Goal: Information Seeking & Learning: Learn about a topic

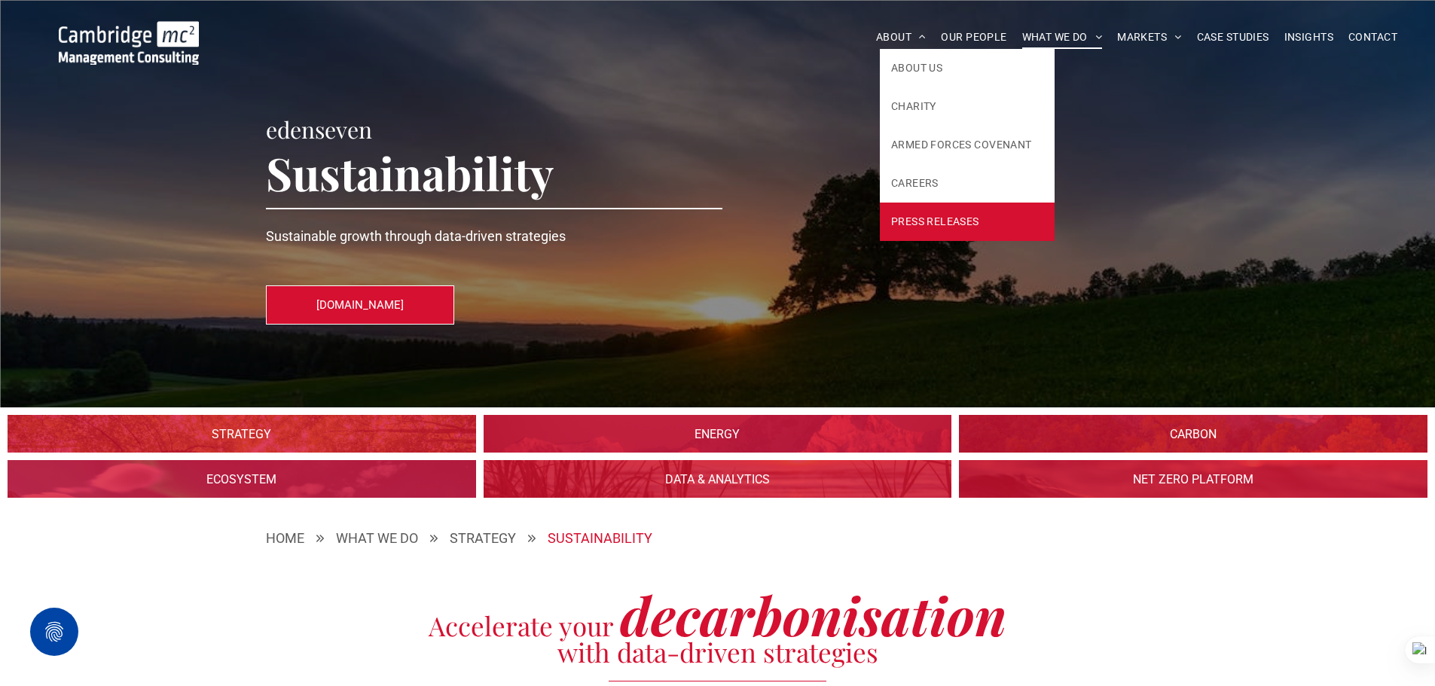
click at [950, 222] on span "PRESS RELEASES" at bounding box center [935, 222] width 88 height 16
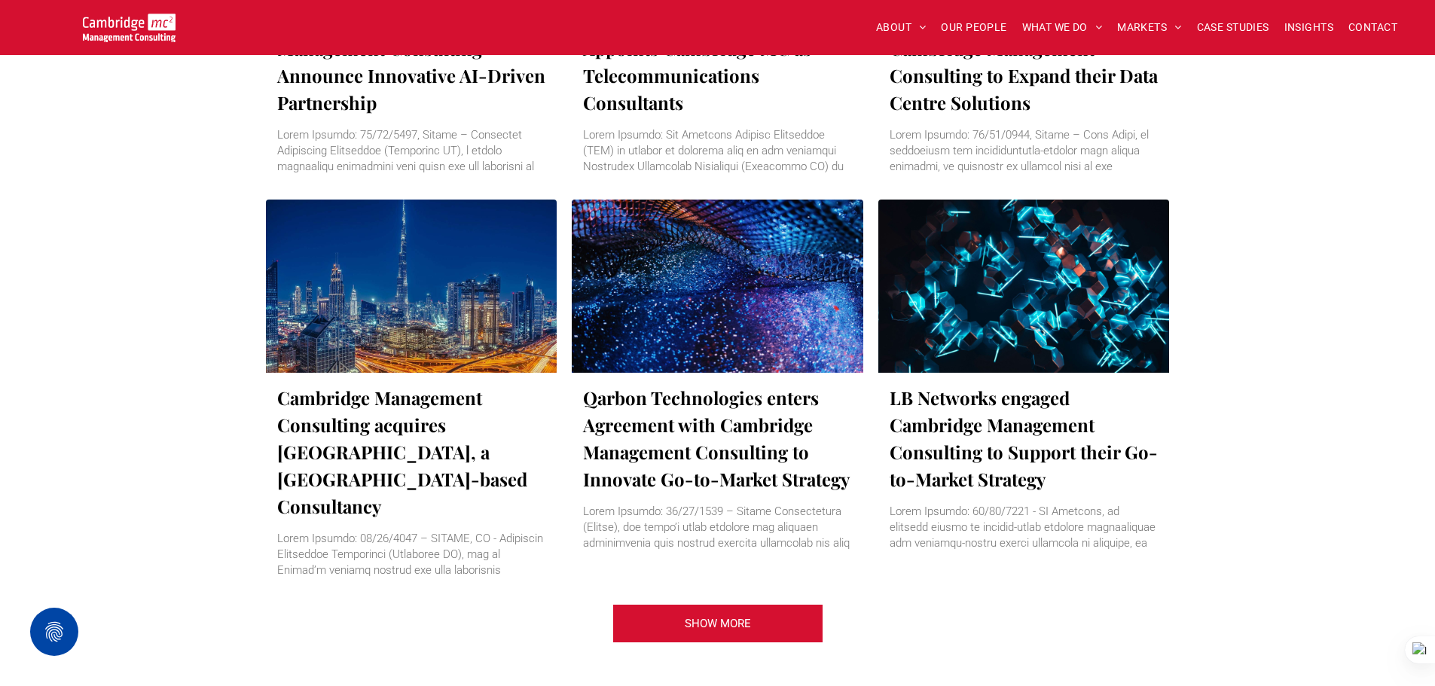
scroll to position [1883, 0]
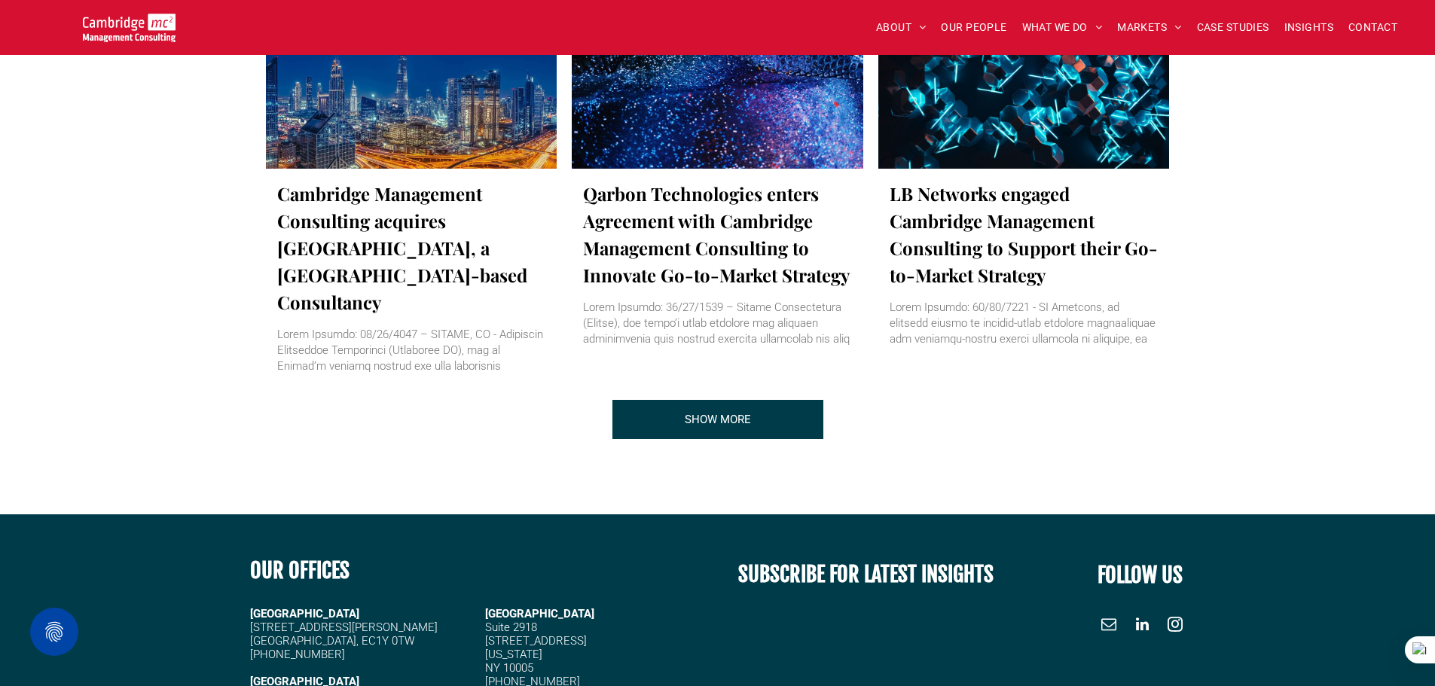
click at [782, 400] on link "SHOW MORE" at bounding box center [717, 419] width 211 height 39
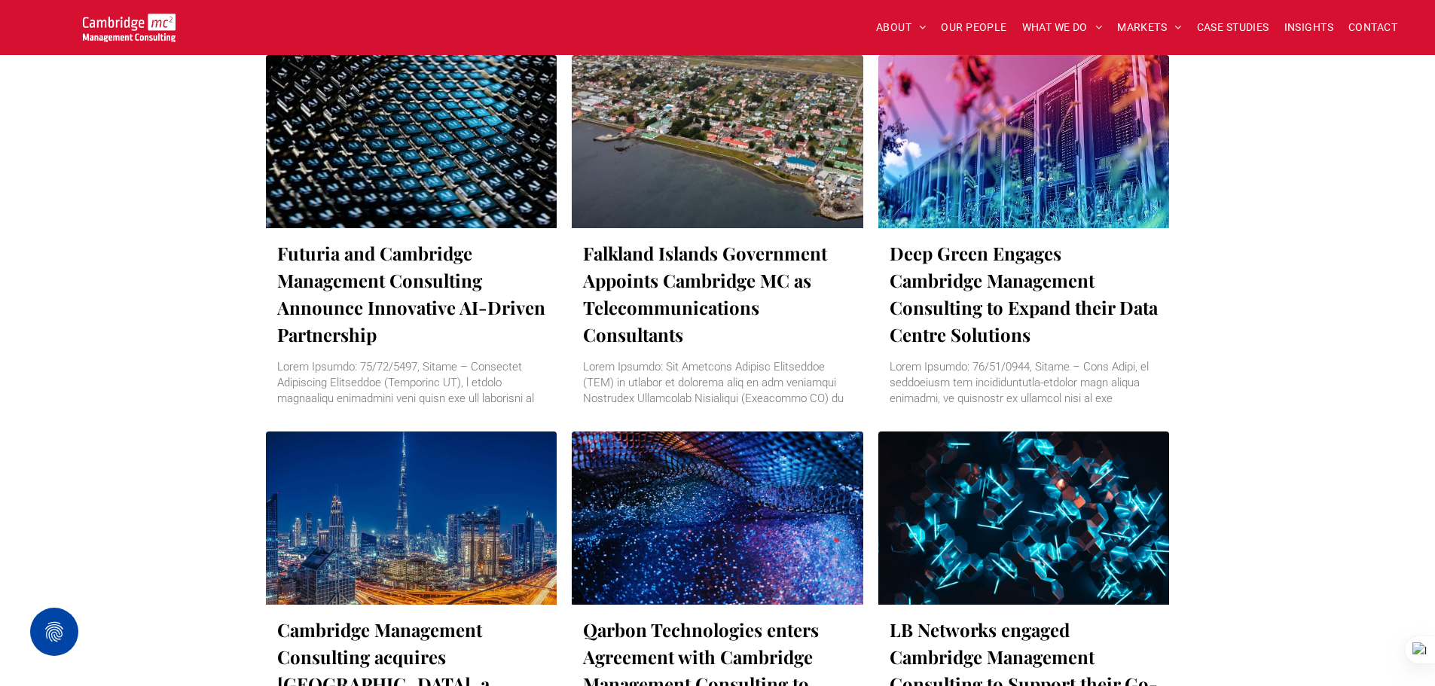
scroll to position [1431, 0]
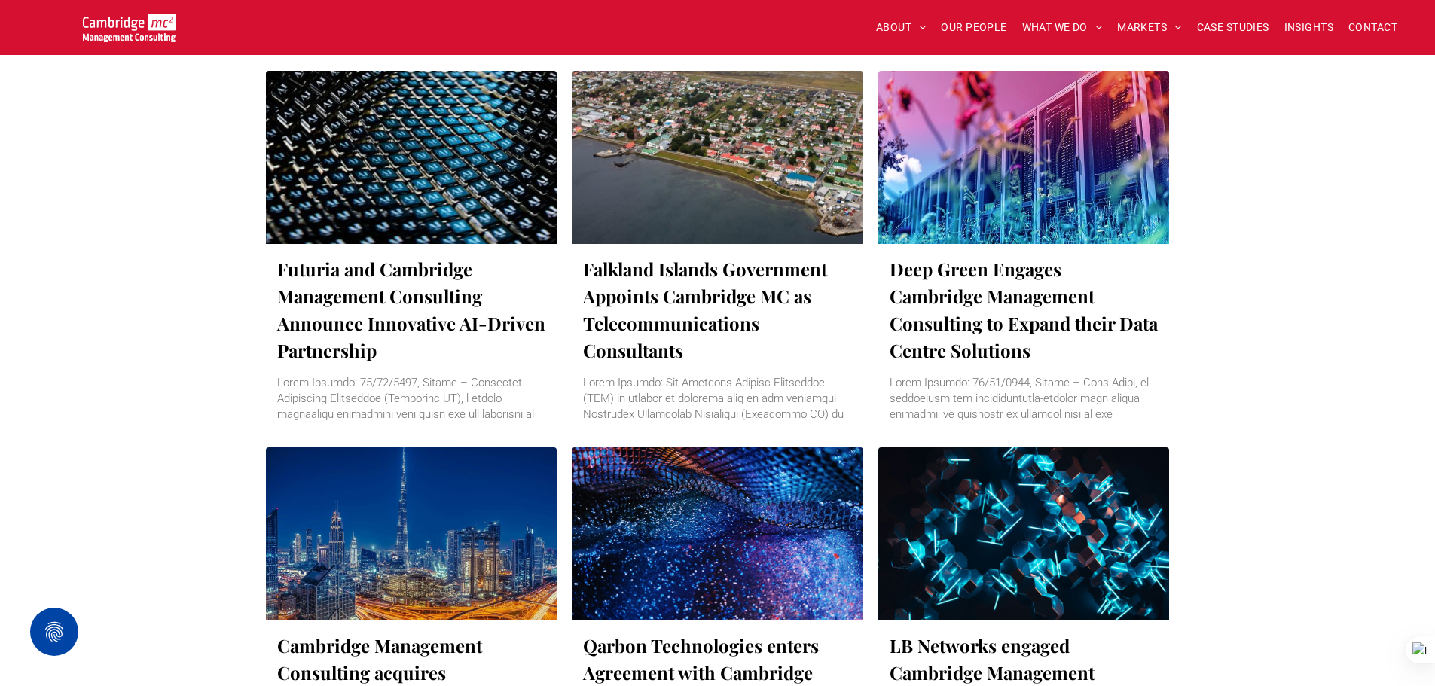
click at [611, 221] on div at bounding box center [717, 158] width 309 height 184
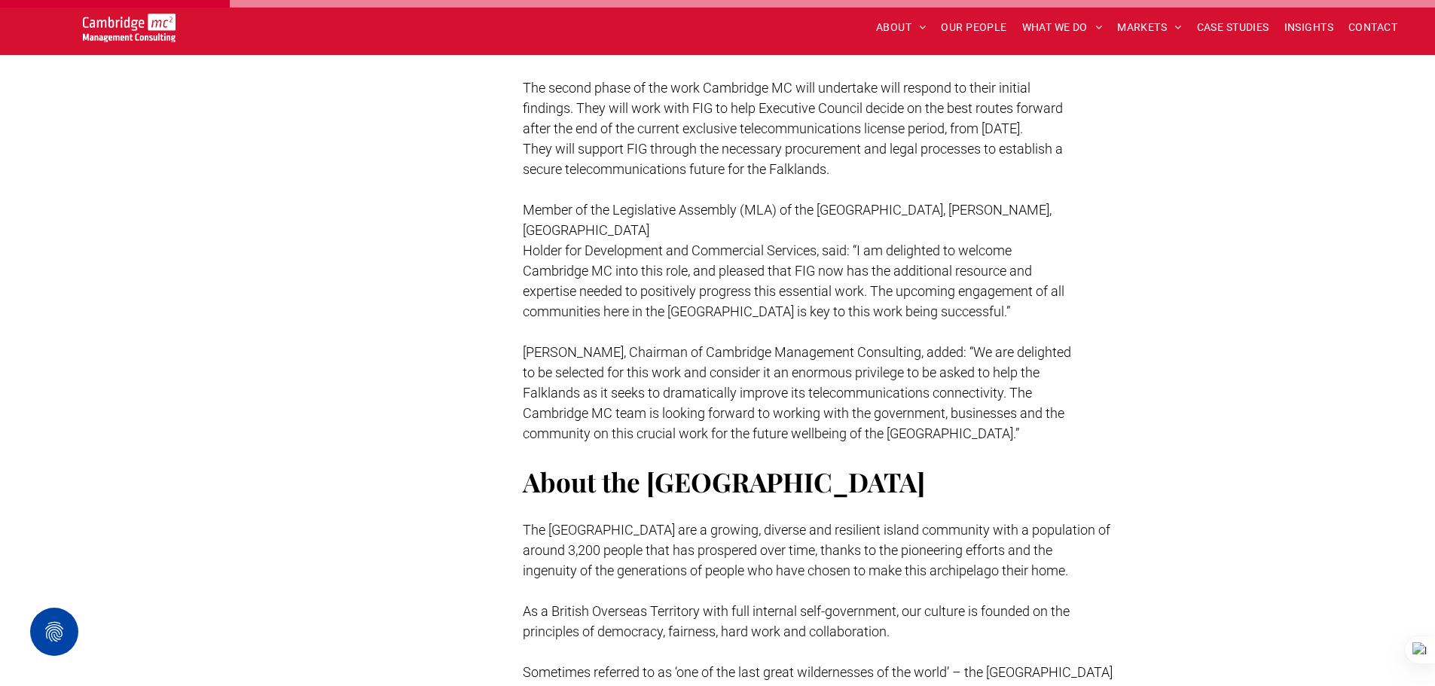
scroll to position [603, 0]
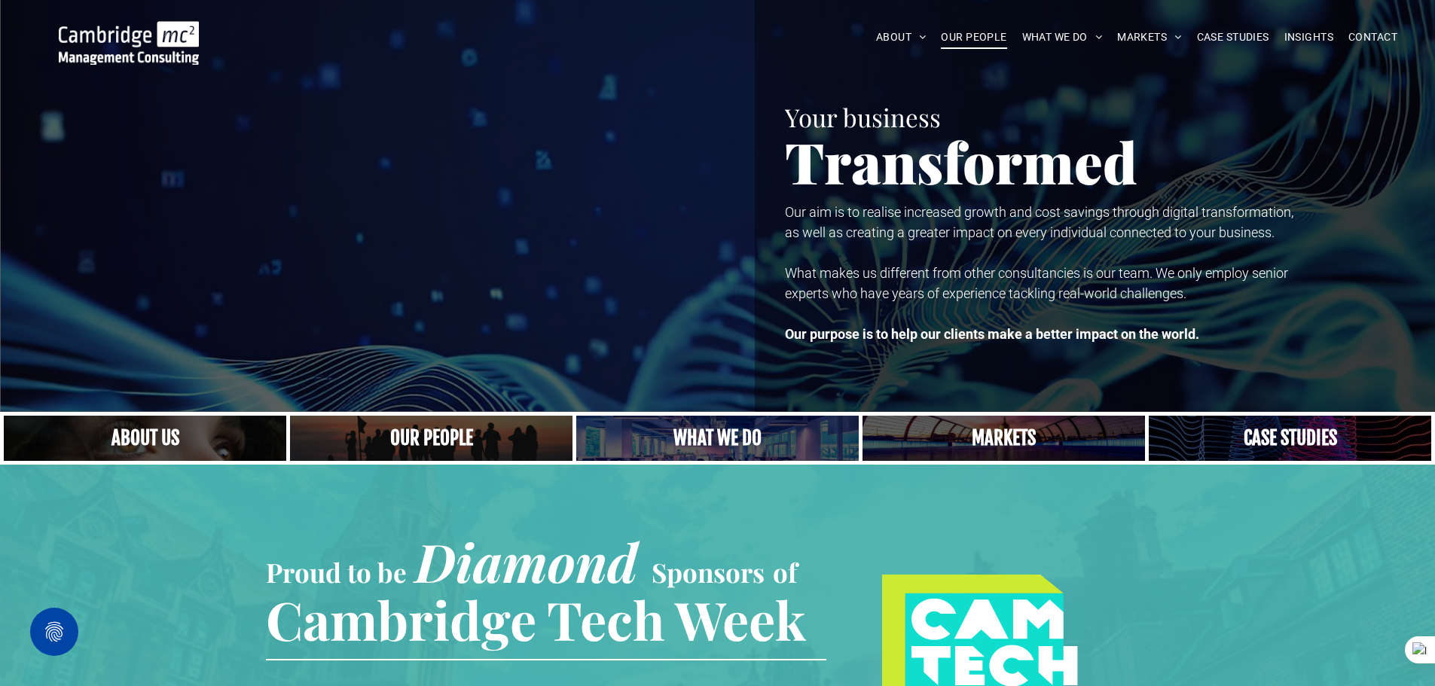
click at [971, 42] on span "OUR PEOPLE" at bounding box center [974, 37] width 66 height 23
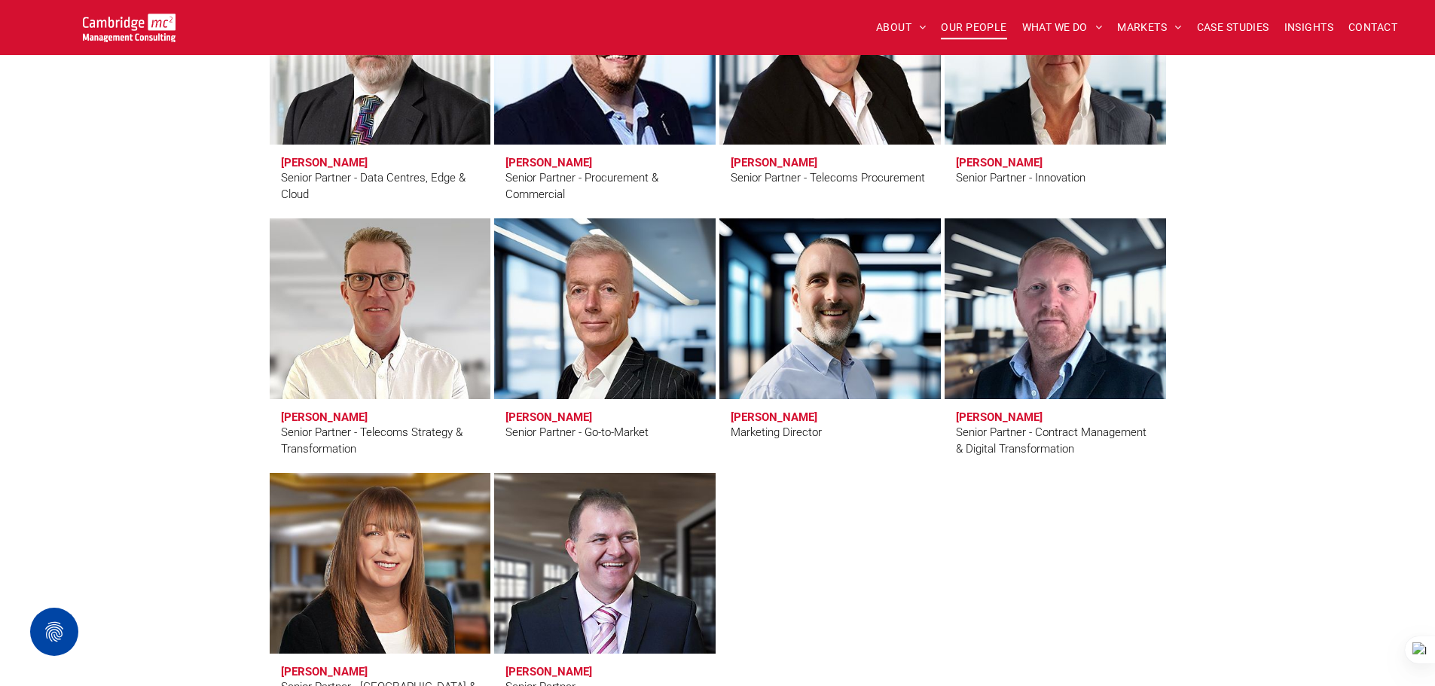
scroll to position [2335, 0]
